Goal: Use online tool/utility: Utilize a website feature to perform a specific function

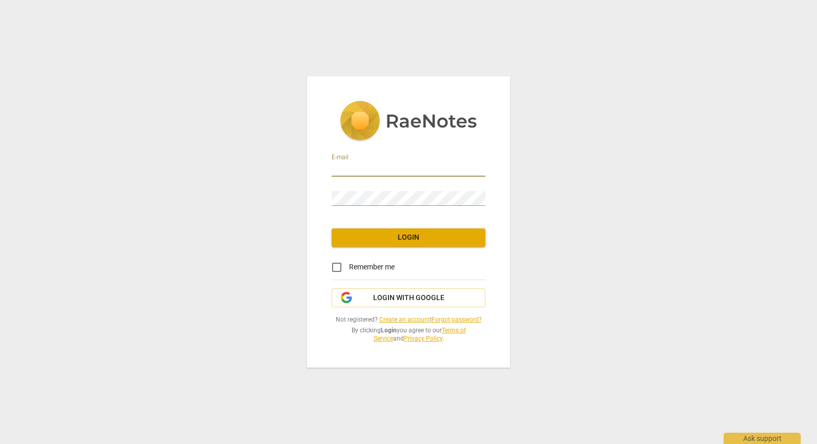
drag, startPoint x: 372, startPoint y: 169, endPoint x: 380, endPoint y: 169, distance: 7.7
type input "[EMAIL_ADDRESS][DOMAIN_NAME]"
drag, startPoint x: 338, startPoint y: 268, endPoint x: 345, endPoint y: 263, distance: 8.7
click at [338, 268] on input "Remember me" at bounding box center [336, 267] width 25 height 25
checkbox input "true"
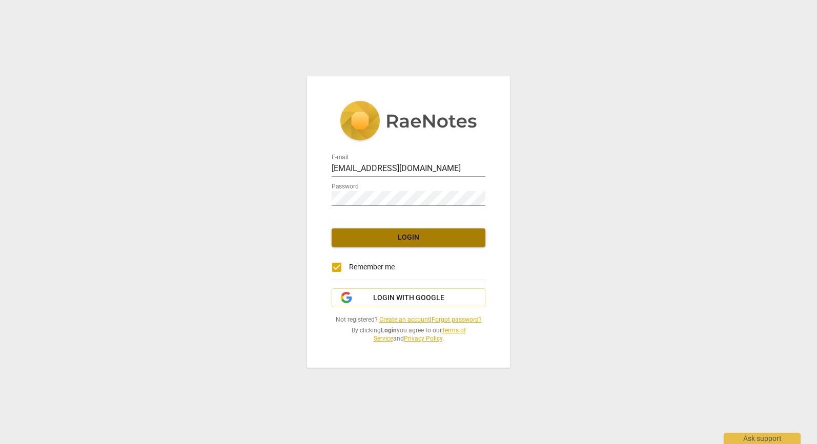
drag, startPoint x: 404, startPoint y: 242, endPoint x: 413, endPoint y: 242, distance: 9.7
click at [404, 242] on span "Login" at bounding box center [408, 238] width 137 height 10
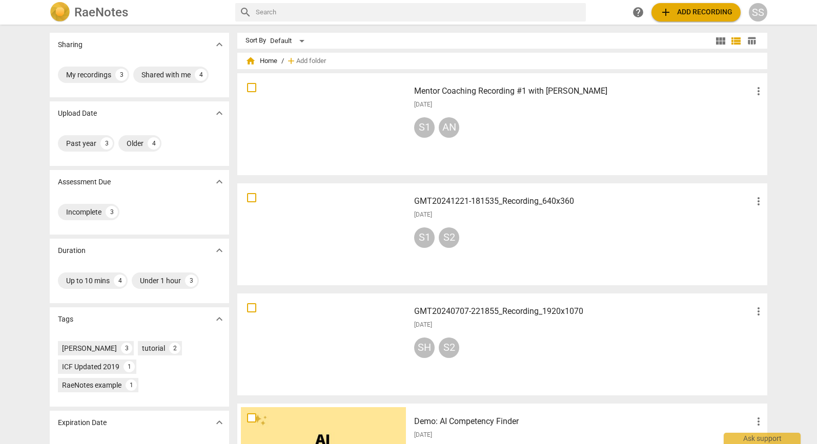
click at [682, 11] on span "add Add recording" at bounding box center [695, 12] width 73 height 12
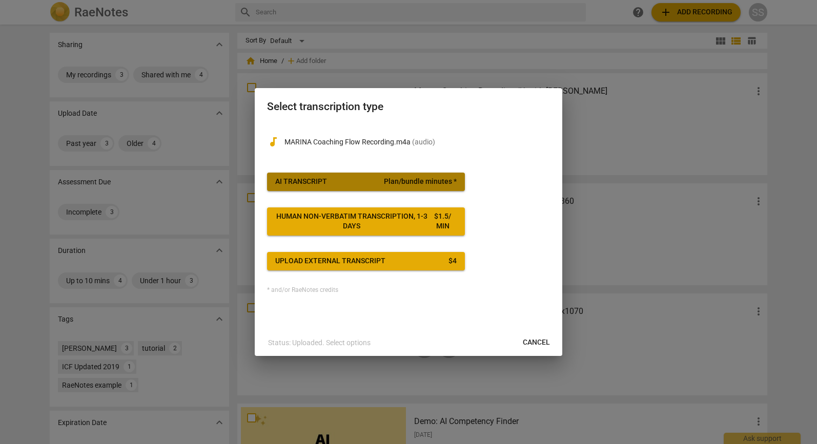
click at [333, 183] on span "AI Transcript Plan/bundle minutes *" at bounding box center [365, 182] width 181 height 10
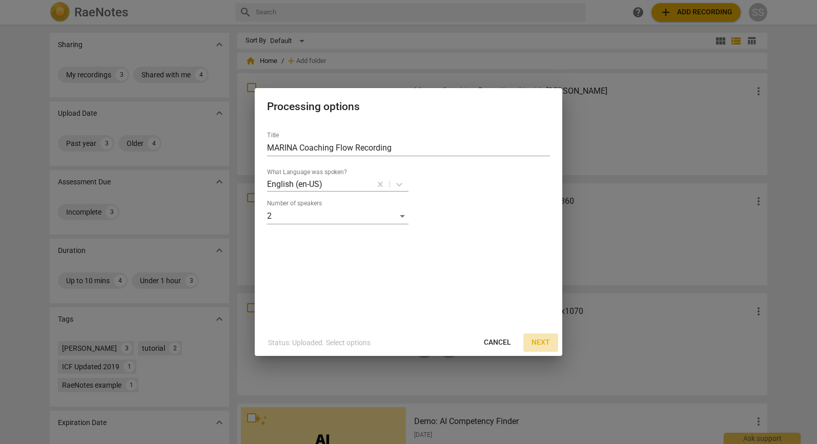
click at [535, 342] on span "Next" at bounding box center [540, 343] width 18 height 10
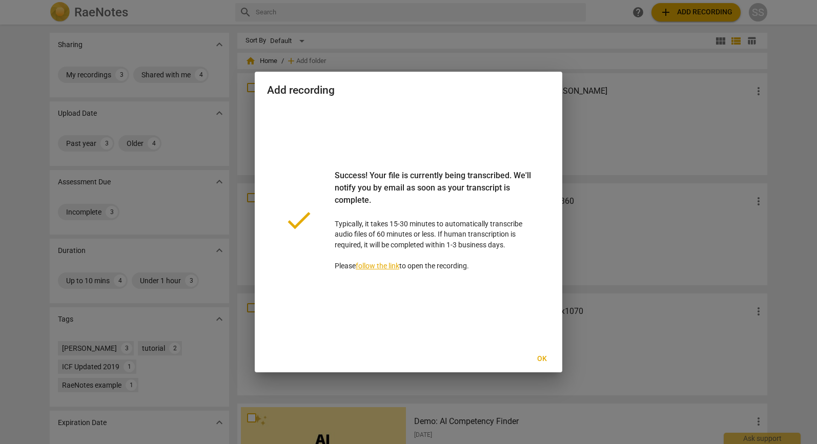
click at [385, 267] on link "follow the link" at bounding box center [377, 266] width 44 height 8
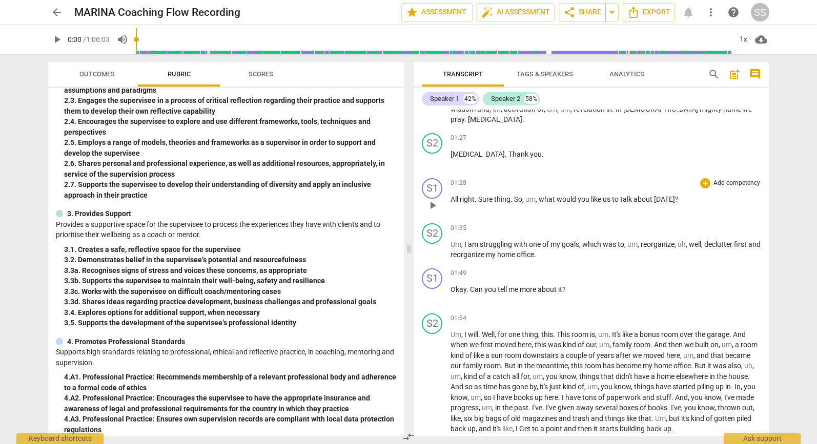
scroll to position [620, 0]
click at [703, 222] on div "+" at bounding box center [705, 227] width 10 height 10
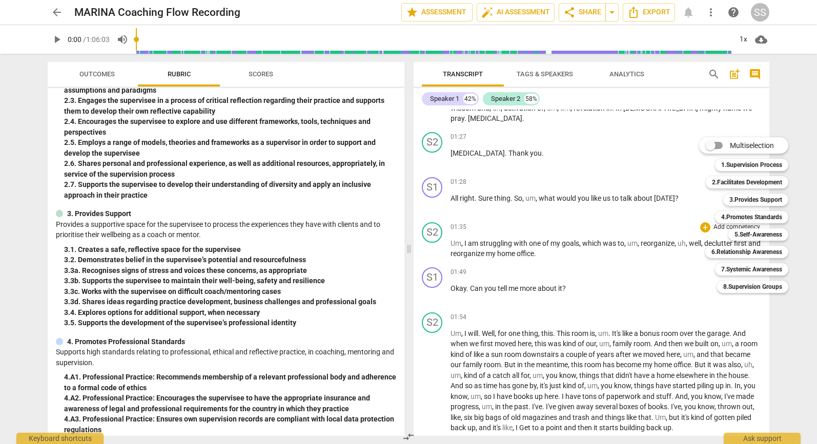
click at [529, 296] on div at bounding box center [408, 222] width 817 height 444
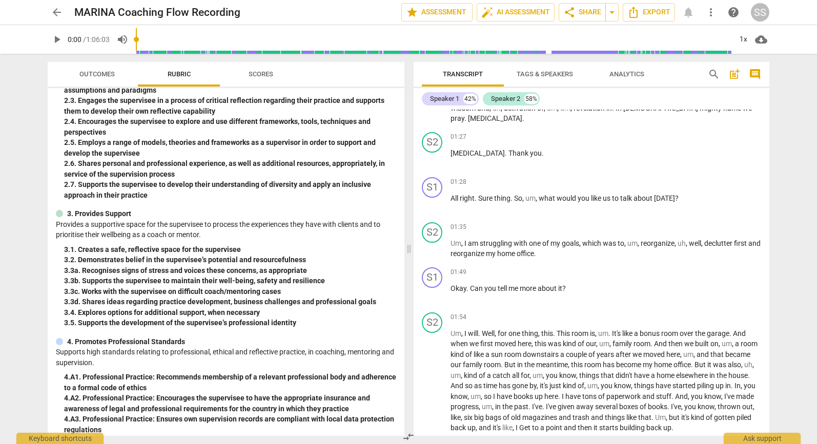
scroll to position [0, 0]
click at [551, 73] on span "Tags & Speakers" at bounding box center [544, 74] width 56 height 8
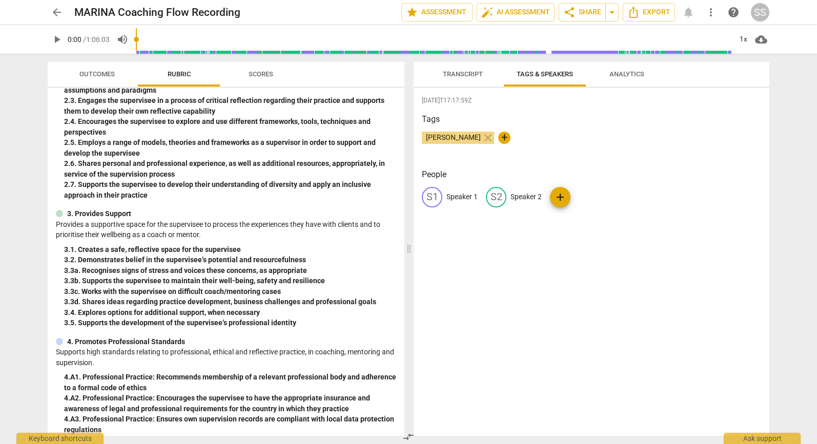
click at [462, 71] on span "Transcript" at bounding box center [463, 74] width 40 height 8
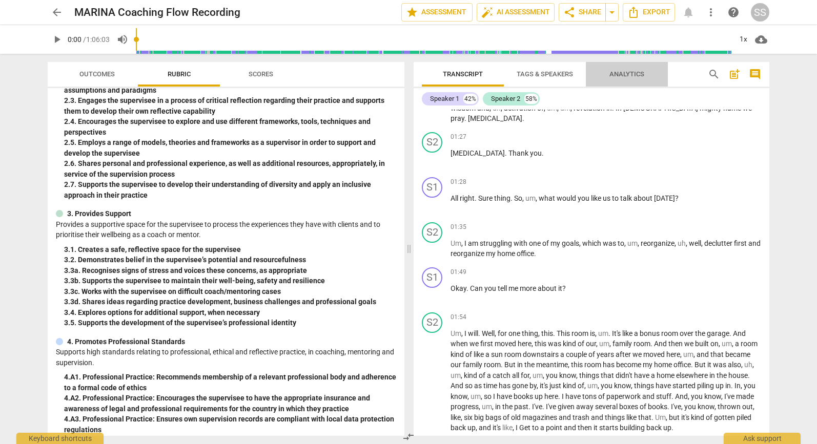
click at [629, 71] on span "Analytics" at bounding box center [626, 74] width 35 height 8
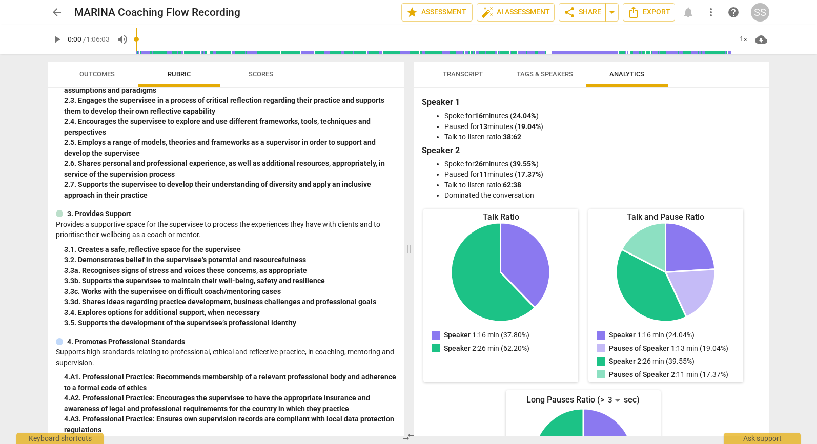
click at [629, 140] on li "Talk-to-listen ratio: 38:62" at bounding box center [601, 137] width 315 height 11
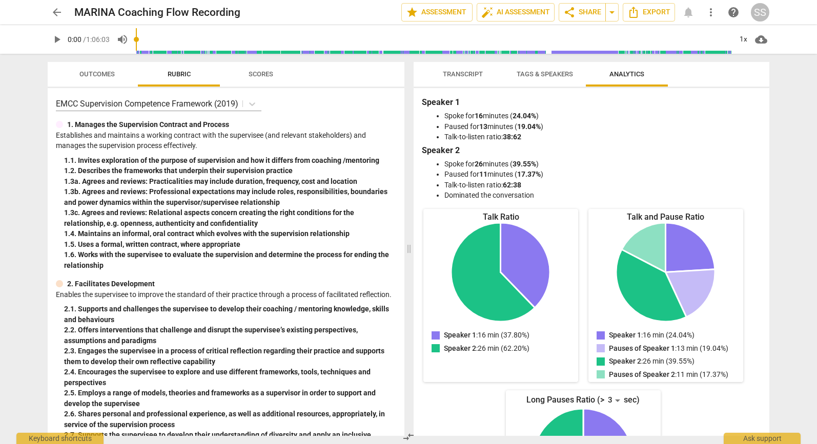
scroll to position [0, 1]
click at [530, 10] on span "auto_fix_high AI Assessment" at bounding box center [515, 12] width 69 height 12
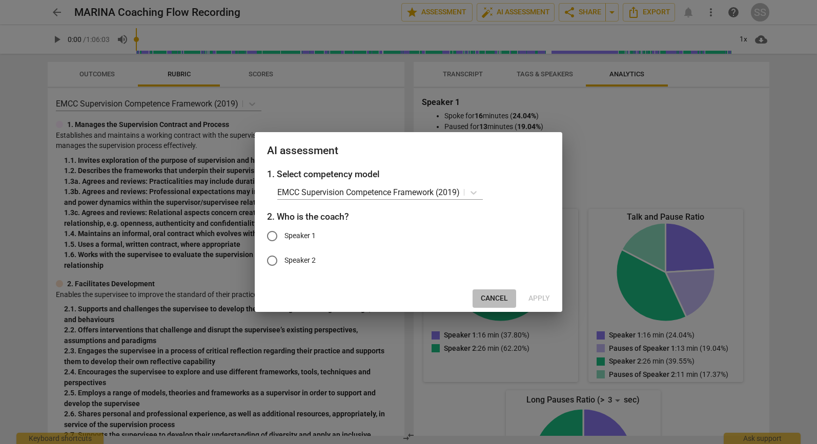
click at [489, 298] on span "Cancel" at bounding box center [493, 299] width 27 height 10
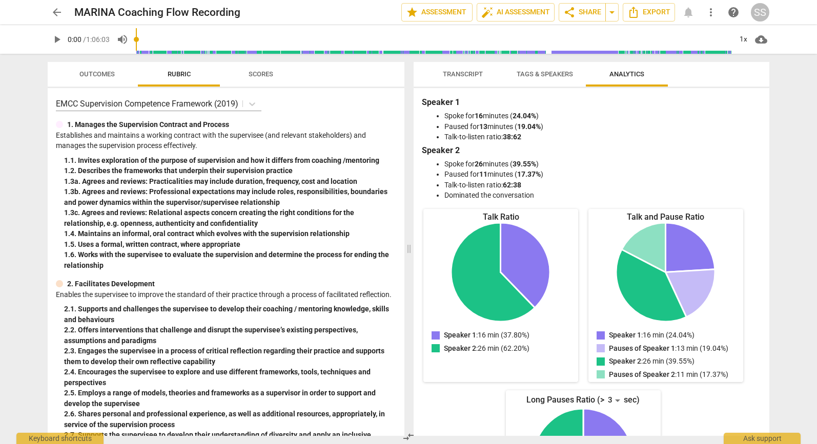
scroll to position [1, 0]
click at [471, 72] on span "Transcript" at bounding box center [463, 74] width 40 height 8
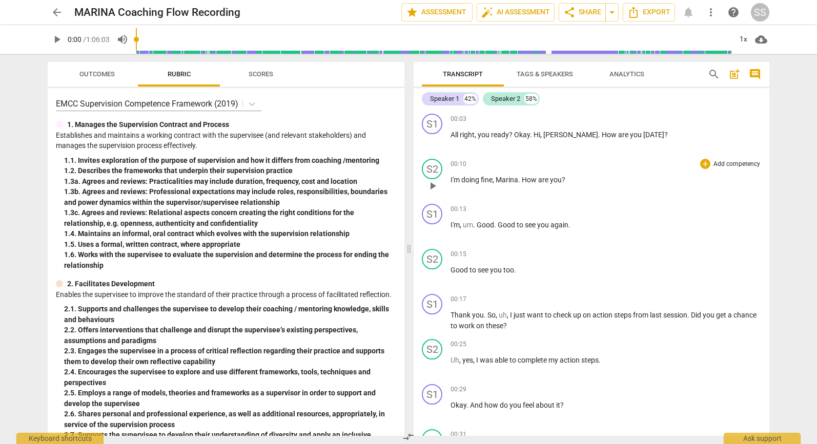
scroll to position [0, 0]
click at [517, 10] on span "auto_fix_high AI Assessment" at bounding box center [515, 12] width 69 height 12
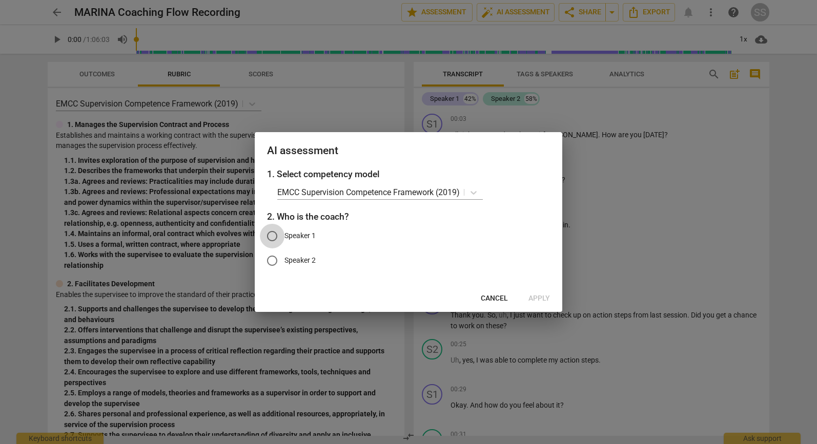
click at [272, 233] on input "Speaker 1" at bounding box center [272, 236] width 25 height 25
radio input "true"
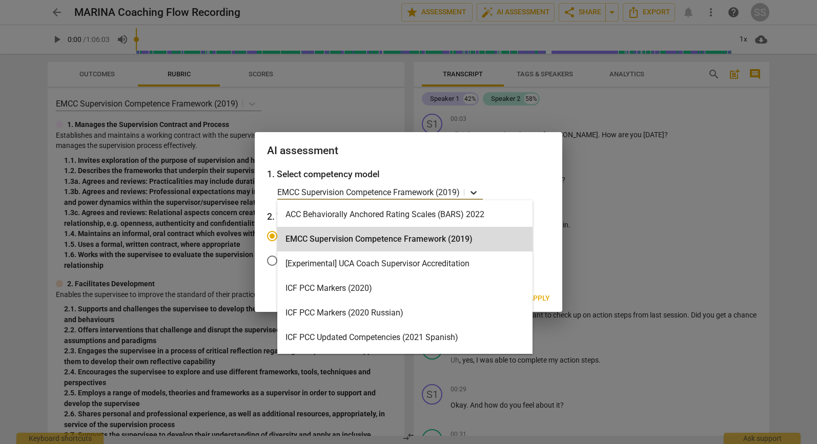
click at [476, 193] on icon at bounding box center [473, 193] width 6 height 4
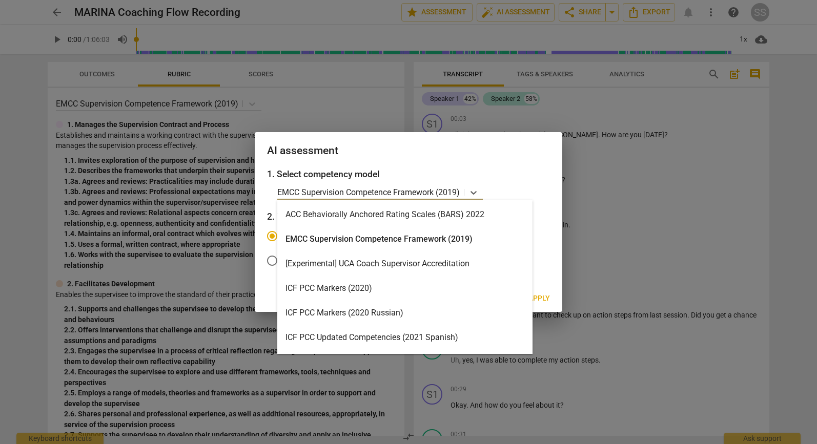
click at [418, 286] on div "ICF PCC Markers (2020)" at bounding box center [404, 288] width 255 height 25
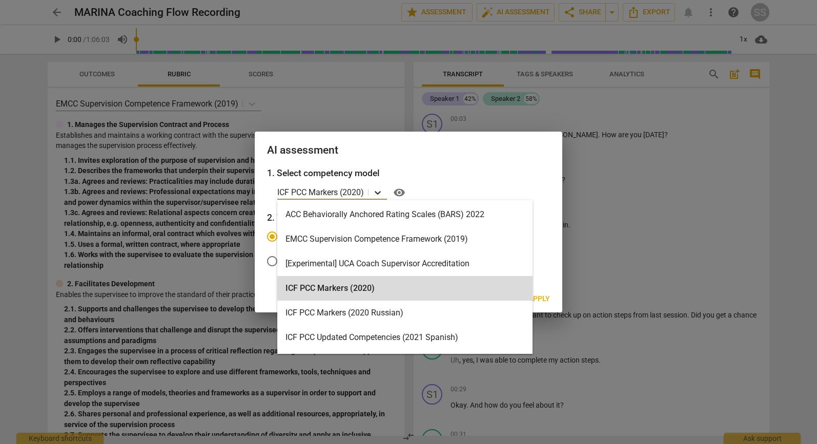
click at [379, 193] on icon at bounding box center [377, 193] width 6 height 4
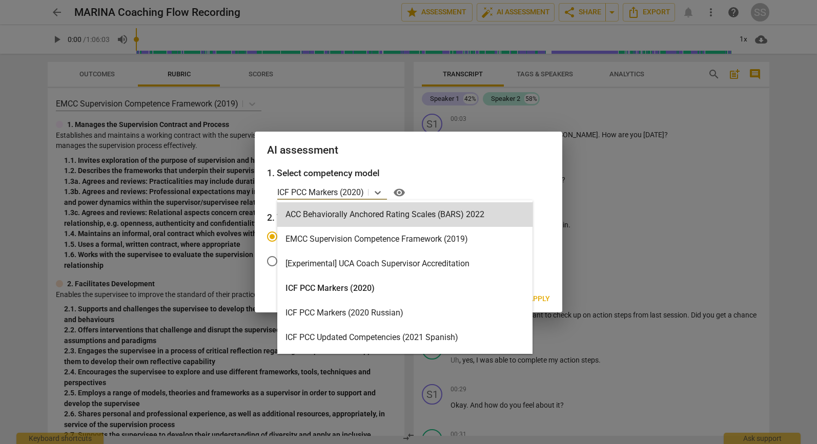
click at [527, 171] on h3 "1. Select competency model" at bounding box center [408, 172] width 283 height 13
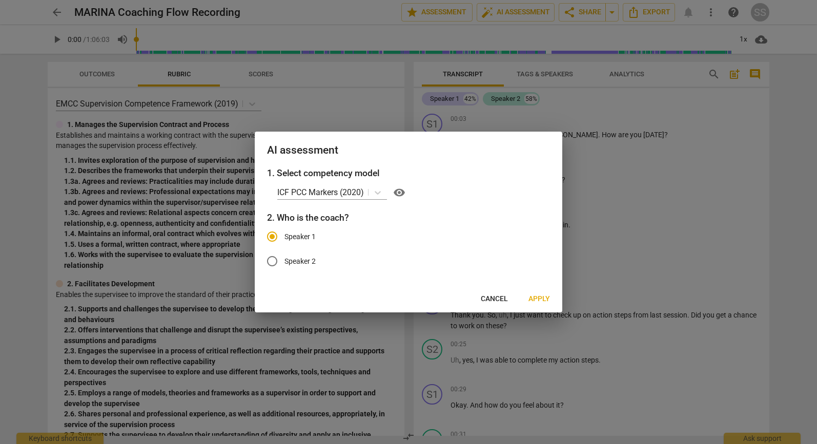
click at [539, 298] on span "Apply" at bounding box center [539, 299] width 22 height 10
